Goal: Task Accomplishment & Management: Complete application form

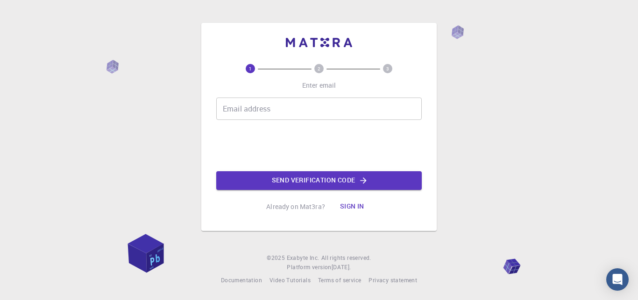
click at [239, 109] on input "Email address" at bounding box center [318, 109] width 205 height 22
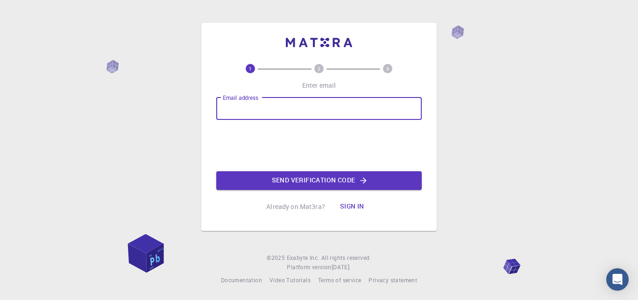
type input "A"
type input "[EMAIL_ADDRESS][DOMAIN_NAME]"
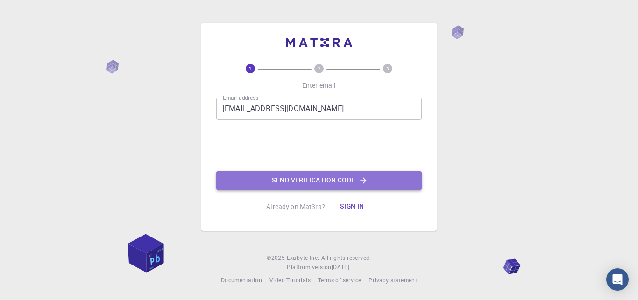
click at [320, 182] on button "Send verification code" at bounding box center [318, 180] width 205 height 19
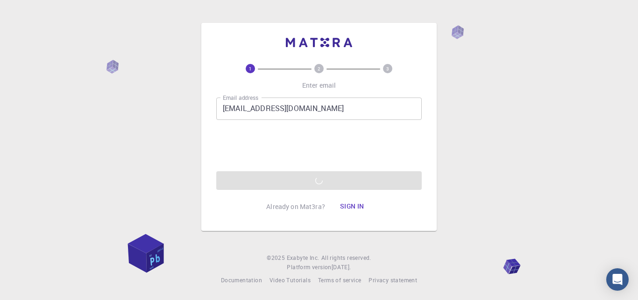
click at [493, 207] on div "1 2 3 Enter email Email address [EMAIL_ADDRESS][DOMAIN_NAME] Email address 0cAF…" at bounding box center [319, 150] width 638 height 300
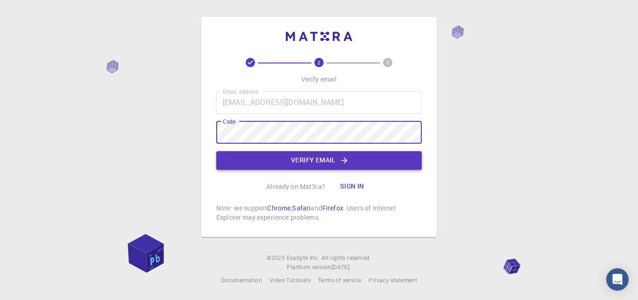
click at [309, 166] on button "Verify email" at bounding box center [318, 160] width 205 height 19
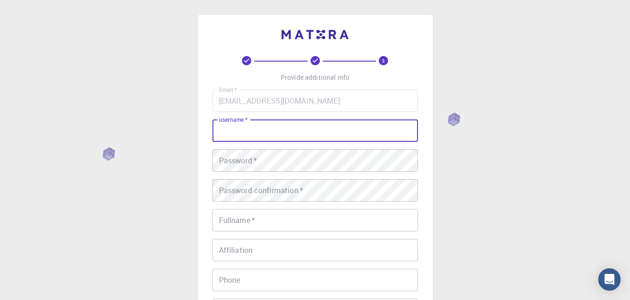
click at [258, 125] on input "username   *" at bounding box center [314, 131] width 205 height 22
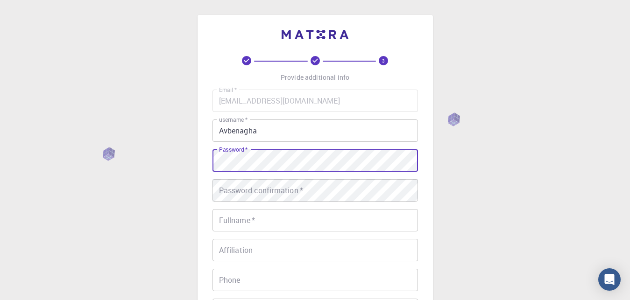
click at [280, 131] on input "Avbenagha" at bounding box center [314, 131] width 205 height 22
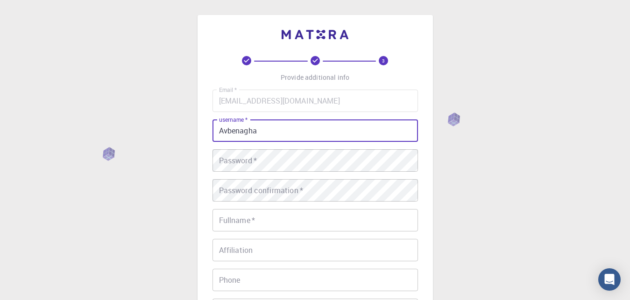
click at [263, 133] on input "Avbenagha" at bounding box center [314, 131] width 205 height 22
type input "Avbenagha Ese [PERSON_NAME]"
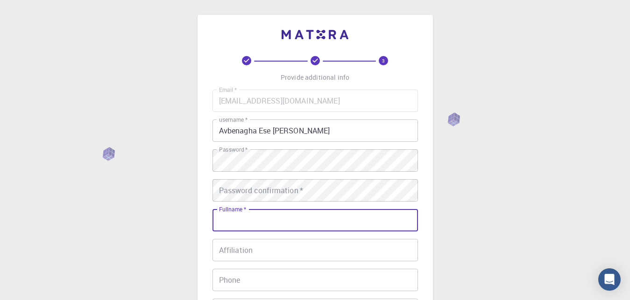
click at [225, 222] on input "Fullname   *" at bounding box center [314, 220] width 205 height 22
type input "Mymisstress@123"
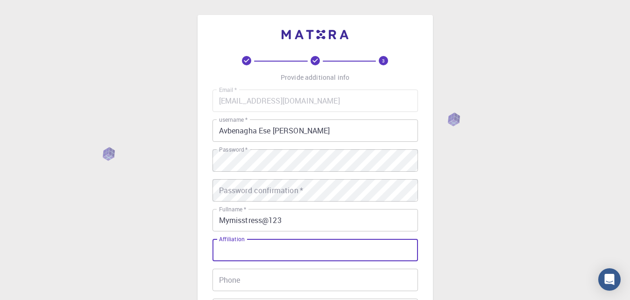
click at [229, 248] on input "Affiliation" at bounding box center [314, 250] width 205 height 22
type input "Dr"
click at [254, 281] on input "Phone" at bounding box center [314, 280] width 205 height 22
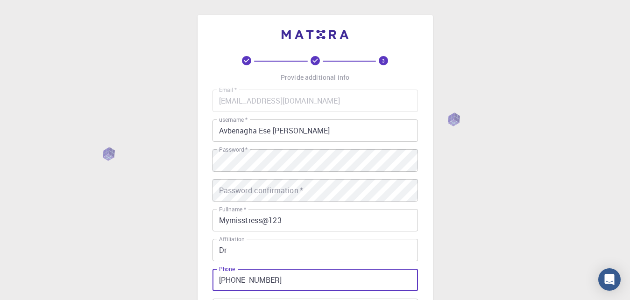
type input "[PHONE_NUMBER]"
click at [463, 262] on div "3 Provide additional info Email   * [EMAIL_ADDRESS][DOMAIN_NAME] Email   * user…" at bounding box center [315, 237] width 630 height 475
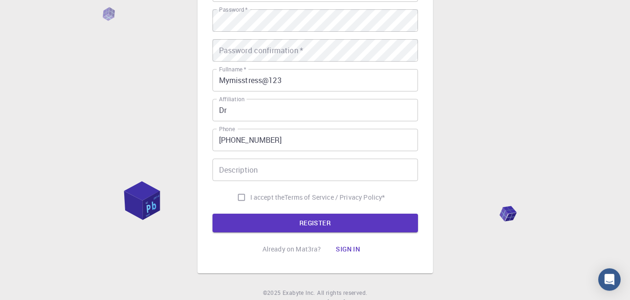
scroll to position [143, 0]
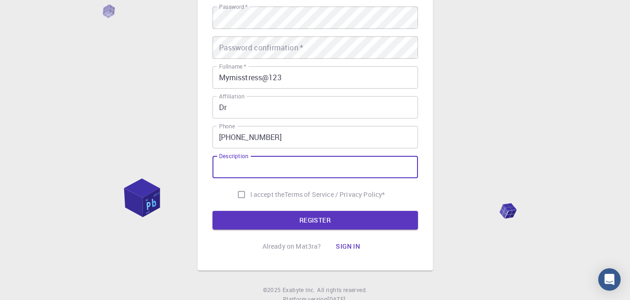
click at [232, 170] on input "Description" at bounding box center [314, 167] width 205 height 22
type input "S"
type input "Teacher"
click at [240, 194] on input "I accept the Terms of Service / Privacy Policy *" at bounding box center [241, 195] width 18 height 18
checkbox input "true"
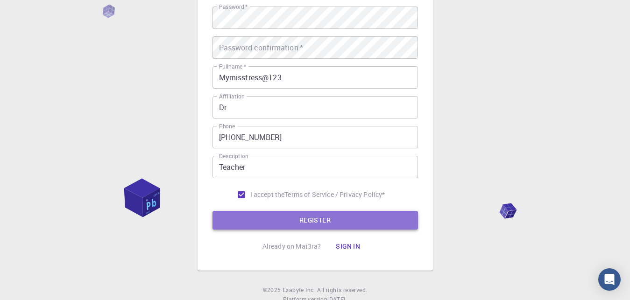
click at [275, 217] on button "REGISTER" at bounding box center [314, 220] width 205 height 19
click at [302, 218] on button "REGISTER" at bounding box center [314, 220] width 205 height 19
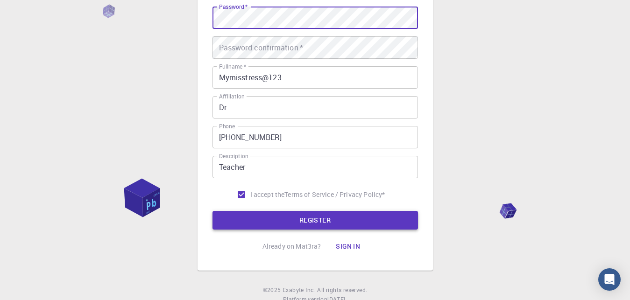
click at [344, 227] on button "REGISTER" at bounding box center [314, 220] width 205 height 19
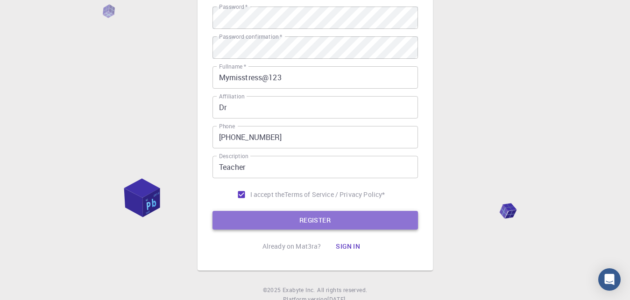
click at [312, 216] on button "REGISTER" at bounding box center [314, 220] width 205 height 19
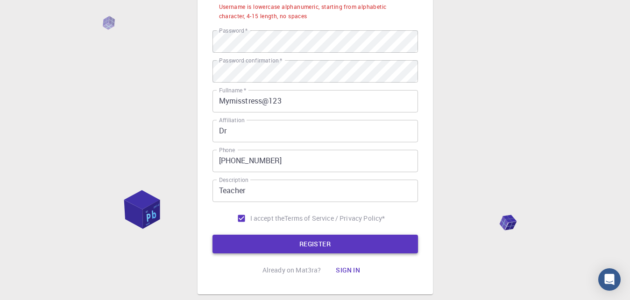
scroll to position [166, 0]
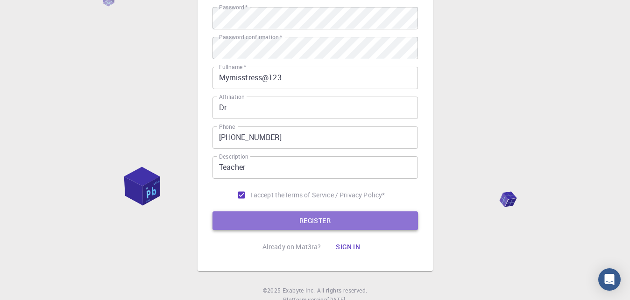
click at [304, 214] on button "REGISTER" at bounding box center [314, 220] width 205 height 19
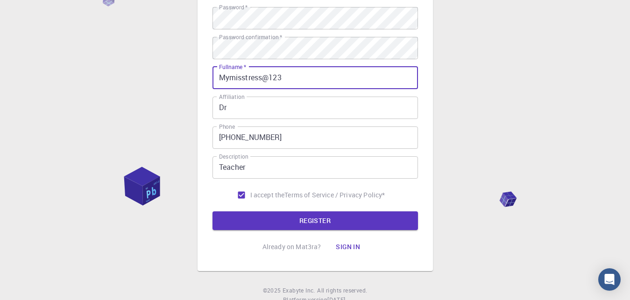
click at [282, 80] on input "Mymisstress@123" at bounding box center [314, 78] width 205 height 22
type input "M"
type input "Avbenagha Ese [PERSON_NAME]"
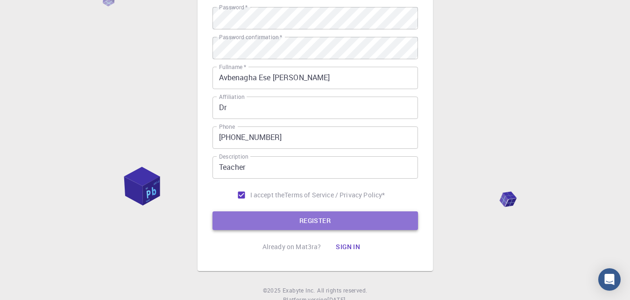
click at [329, 219] on button "REGISTER" at bounding box center [314, 220] width 205 height 19
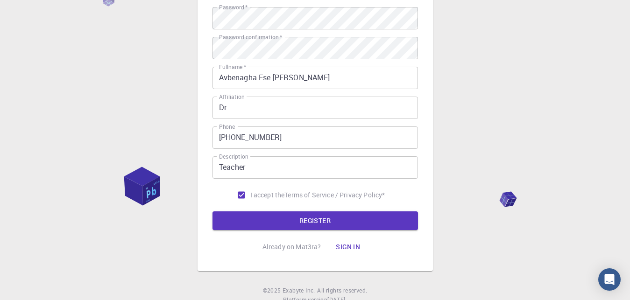
click at [475, 142] on div "3 Provide additional info Email   * [EMAIL_ADDRESS][DOMAIN_NAME] Email   * user…" at bounding box center [315, 83] width 630 height 499
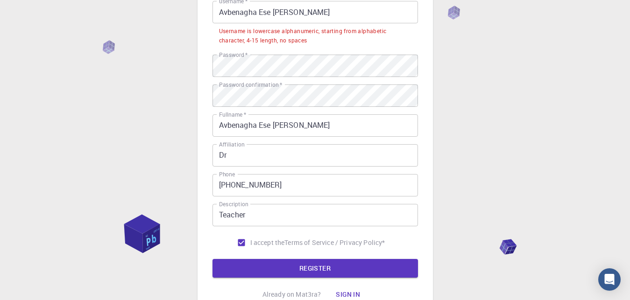
scroll to position [95, 0]
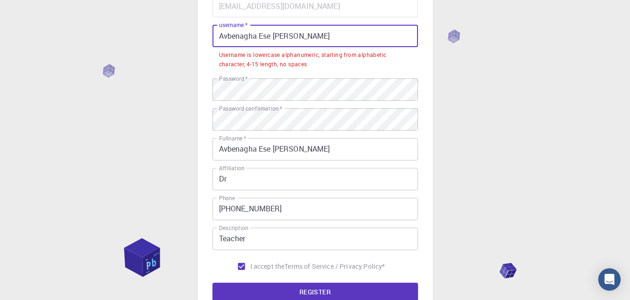
click at [259, 35] on input "Avbenagha Ese [PERSON_NAME]" at bounding box center [314, 36] width 205 height 22
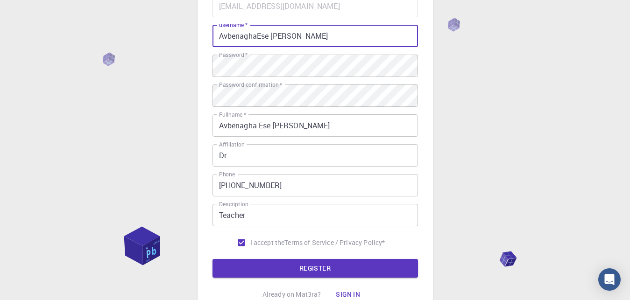
click at [271, 36] on input "AvbenaghaEse [PERSON_NAME]" at bounding box center [314, 36] width 205 height 22
click at [259, 33] on input "AvbenaghaEseAndrew" at bounding box center [314, 36] width 205 height 22
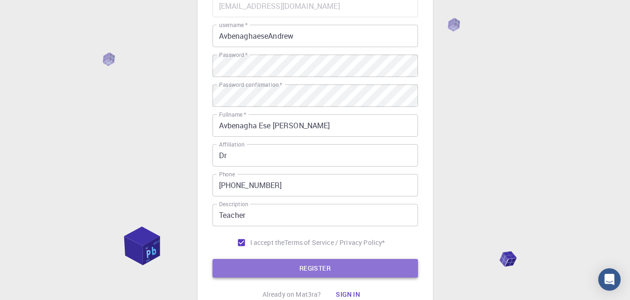
click at [317, 262] on button "REGISTER" at bounding box center [314, 268] width 205 height 19
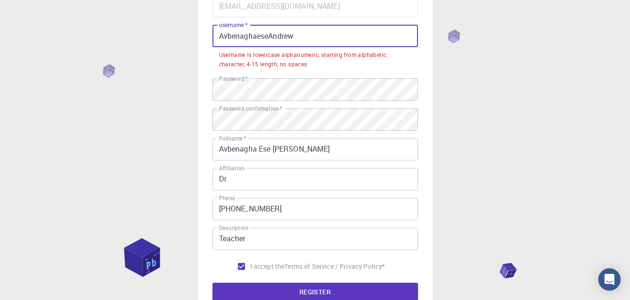
click at [222, 36] on input "AvbenaghaeseAndrew" at bounding box center [314, 36] width 205 height 22
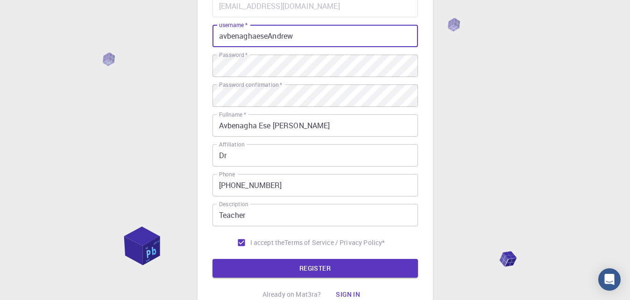
click at [273, 35] on input "avbenaghaeseAndrew" at bounding box center [314, 36] width 205 height 22
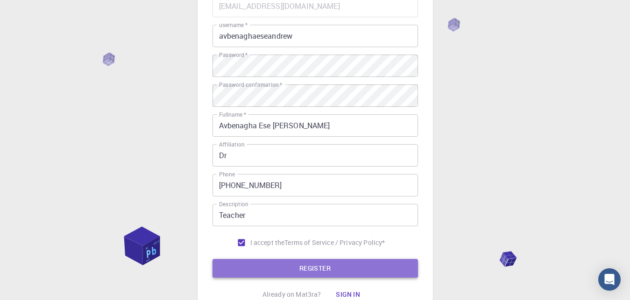
click at [315, 267] on button "REGISTER" at bounding box center [314, 268] width 205 height 19
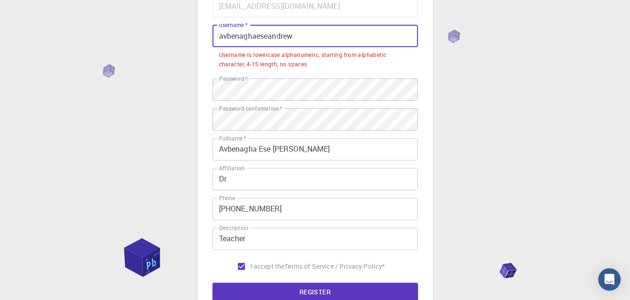
click at [293, 36] on input "avbenaghaeseandrew" at bounding box center [314, 36] width 205 height 22
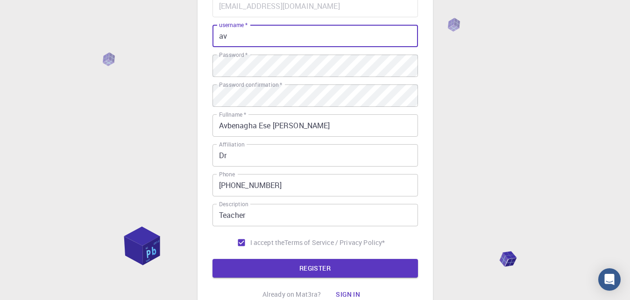
type input "a"
type input "avbenagha@123ese"
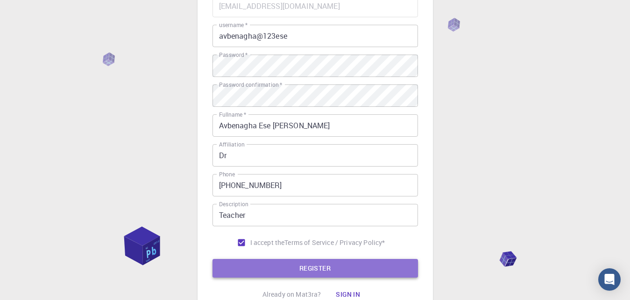
click at [313, 269] on button "REGISTER" at bounding box center [314, 268] width 205 height 19
